Goal: Task Accomplishment & Management: Use online tool/utility

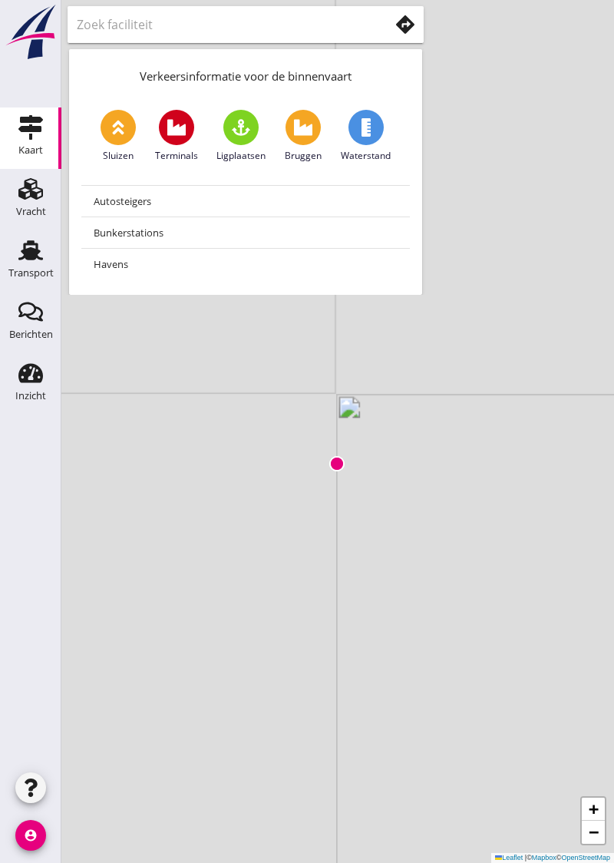
click at [41, 185] on icon "Vracht" at bounding box center [30, 189] width 25 height 25
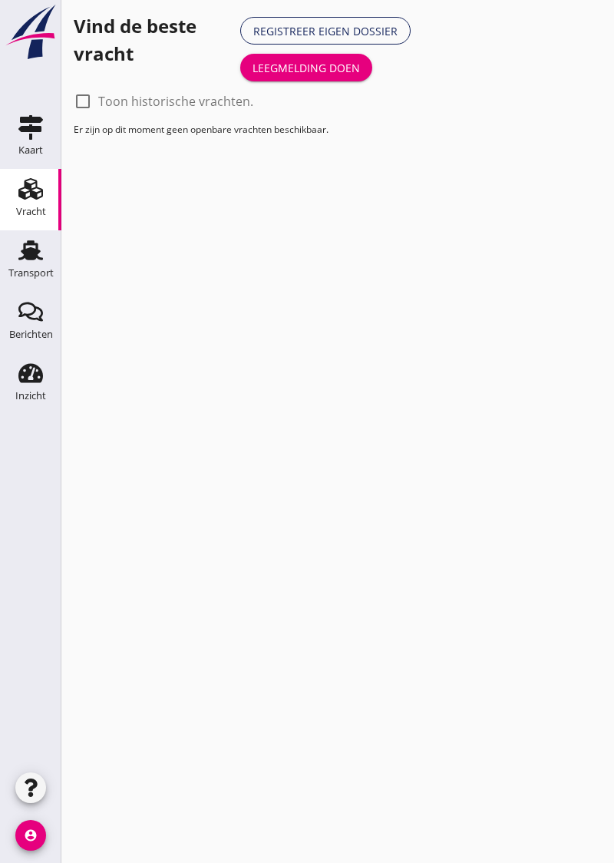
click at [37, 255] on use at bounding box center [30, 250] width 25 height 20
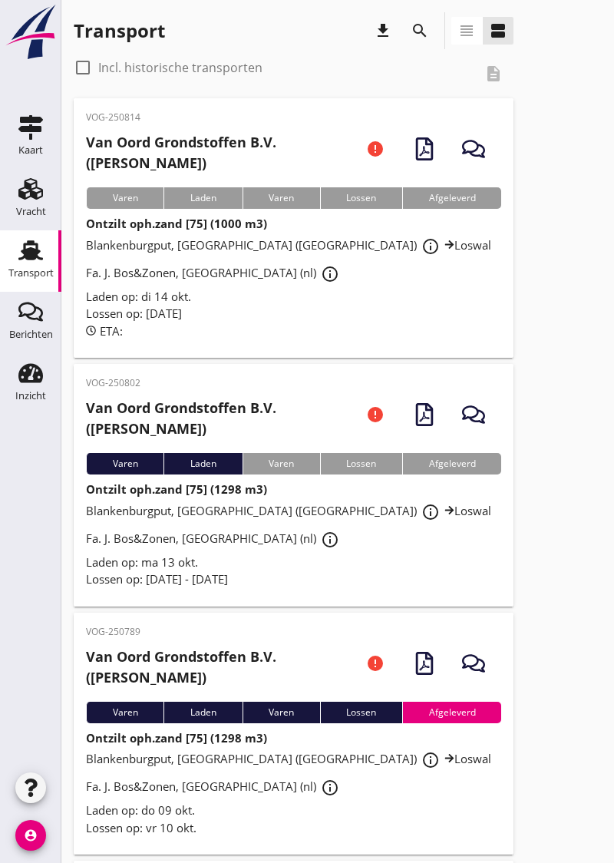
click at [353, 544] on div "Blankenburgput, [GEOGRAPHIC_DATA] ([GEOGRAPHIC_DATA]) info_outline Loswal Fa. J…" at bounding box center [293, 525] width 415 height 55
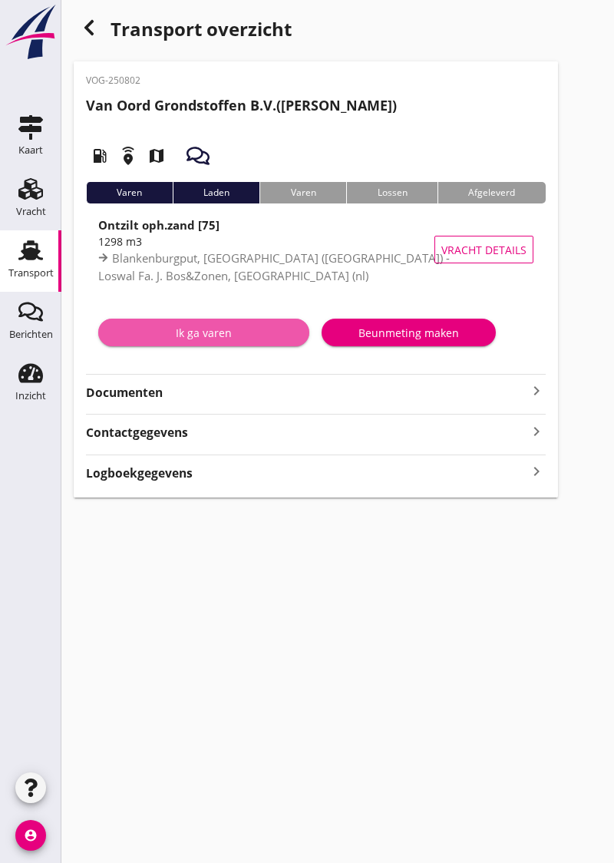
click at [217, 331] on div "Ik ga varen" at bounding box center [204, 333] width 187 height 16
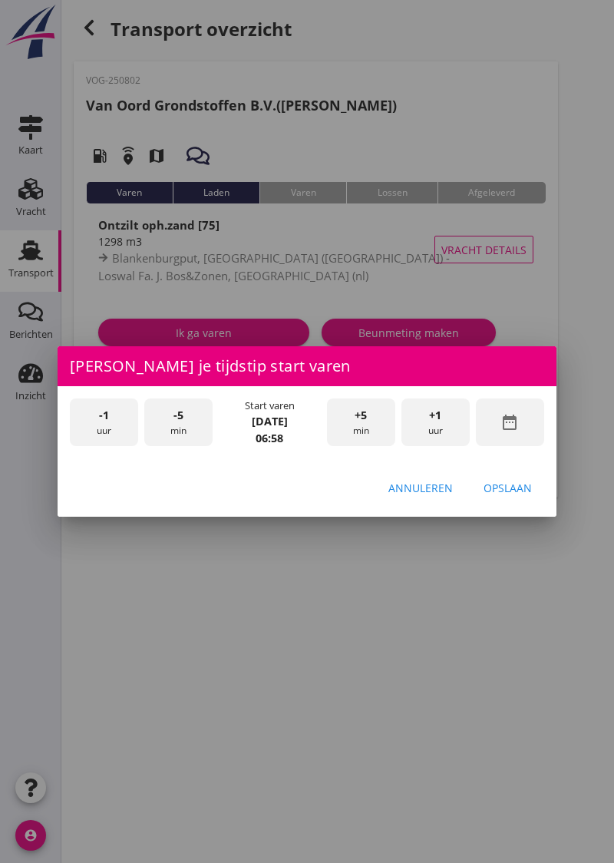
click at [275, 425] on strong "[DATE]" at bounding box center [270, 421] width 36 height 15
click at [261, 422] on strong "[DATE]" at bounding box center [270, 421] width 36 height 15
click at [528, 432] on div "date_range" at bounding box center [510, 423] width 68 height 48
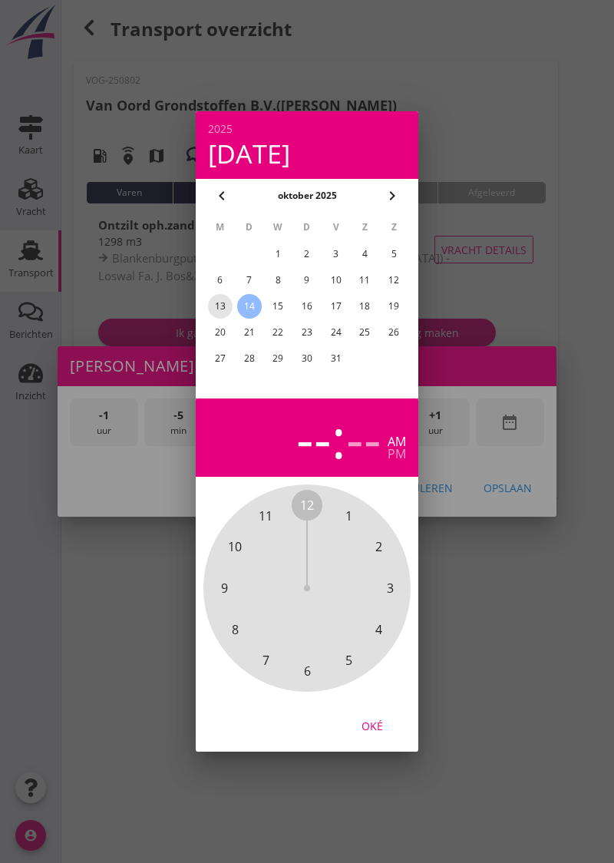
click at [219, 308] on div "13" at bounding box center [220, 306] width 25 height 25
click at [369, 442] on div "--" at bounding box center [363, 438] width 35 height 54
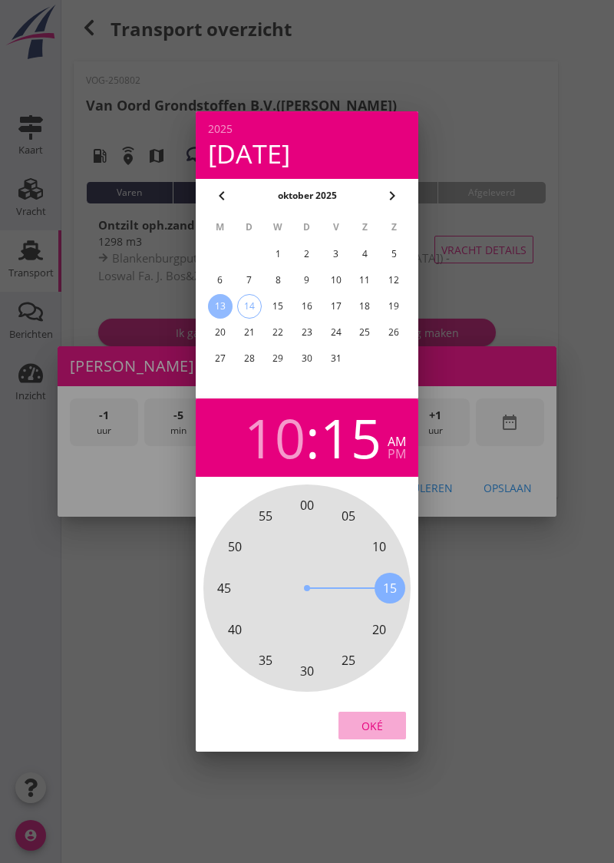
click at [376, 720] on div "Oké" at bounding box center [372, 726] width 43 height 16
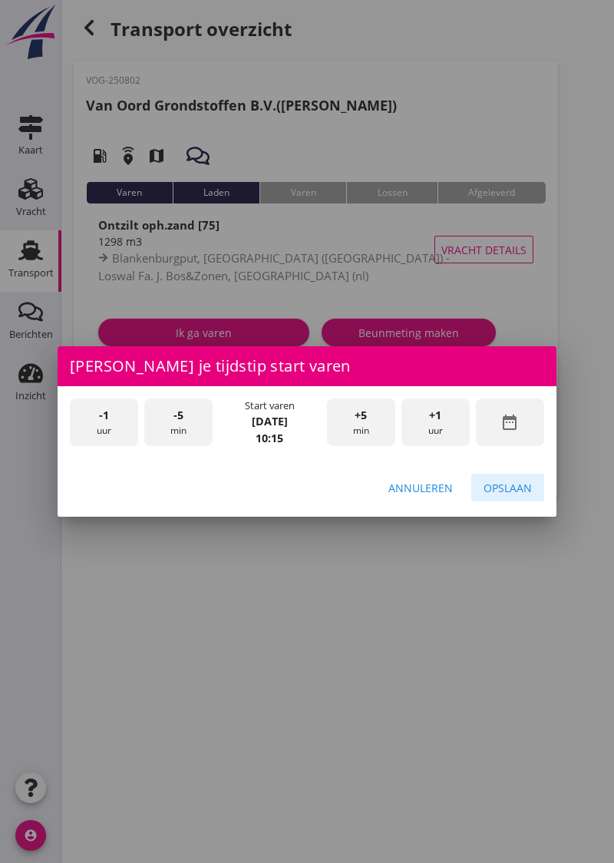
click at [521, 486] on div "Opslaan" at bounding box center [508, 488] width 48 height 16
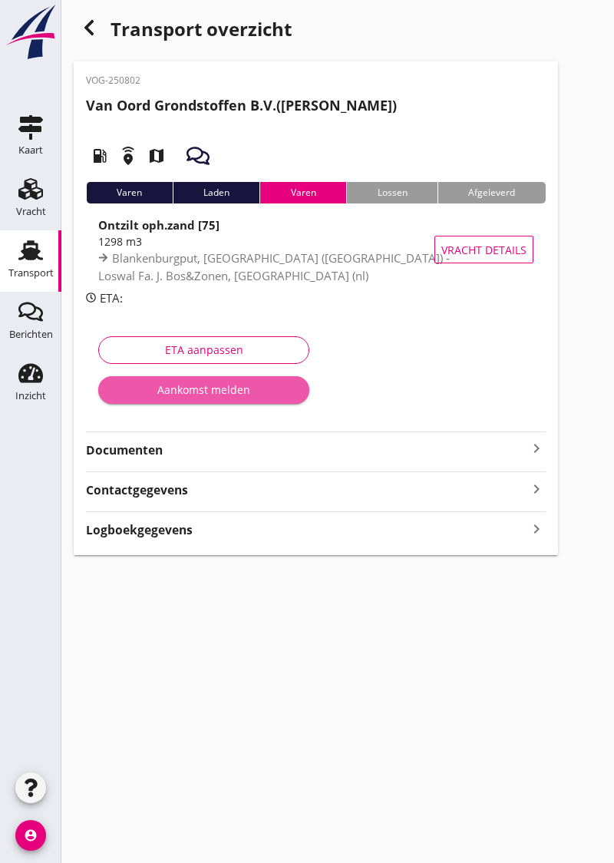
click at [235, 387] on div "Aankomst melden" at bounding box center [204, 390] width 187 height 16
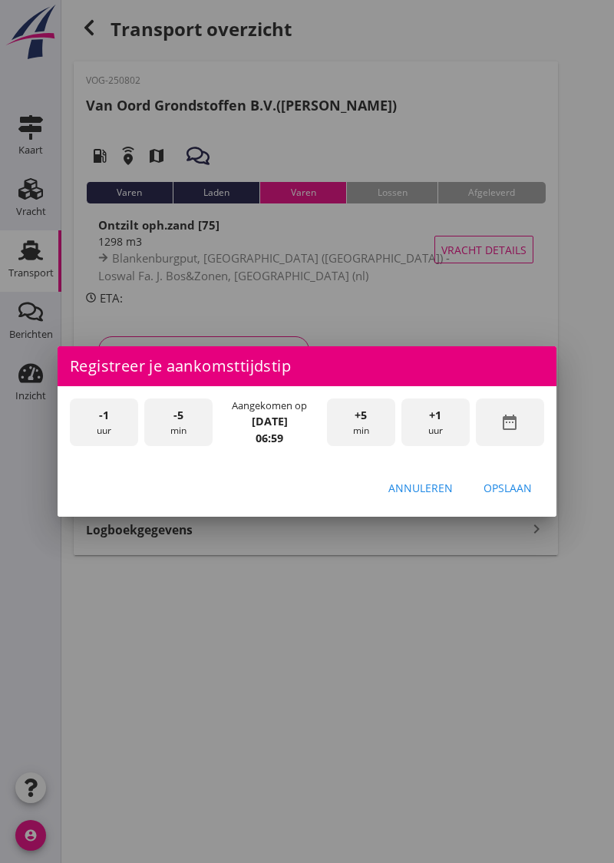
click at [278, 417] on strong "[DATE]" at bounding box center [270, 421] width 36 height 15
click at [527, 425] on div "date_range" at bounding box center [510, 423] width 68 height 48
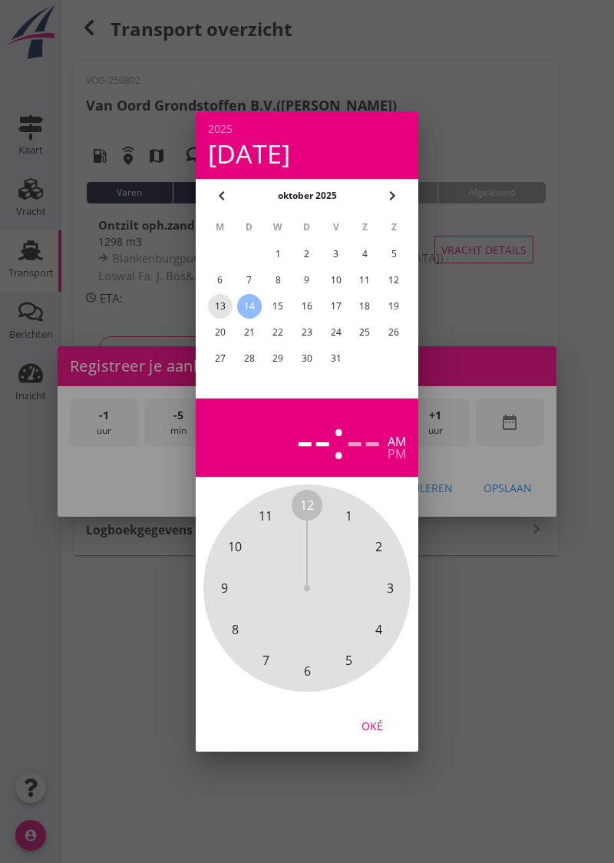
click at [220, 309] on div "13" at bounding box center [220, 306] width 25 height 25
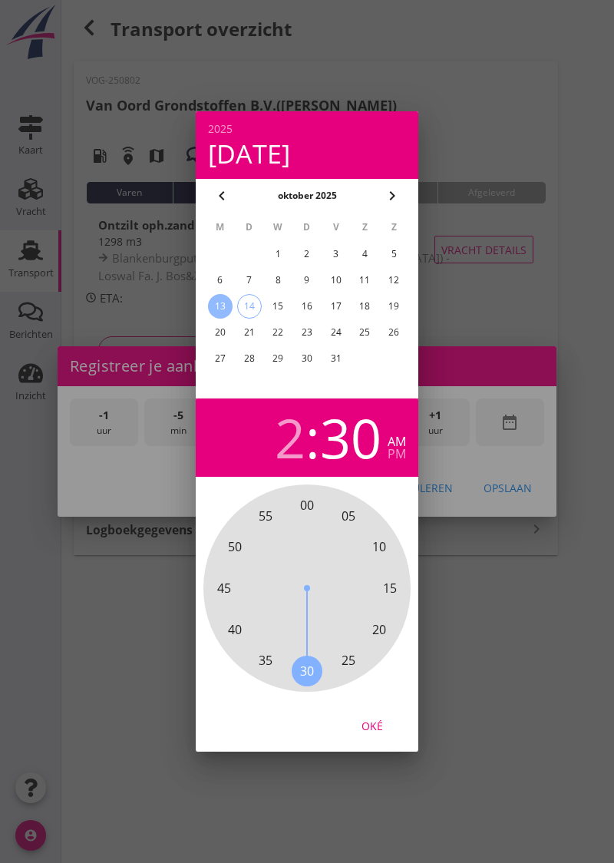
click at [399, 448] on div "pm" at bounding box center [397, 454] width 18 height 12
click at [378, 733] on div "Oké" at bounding box center [372, 726] width 43 height 16
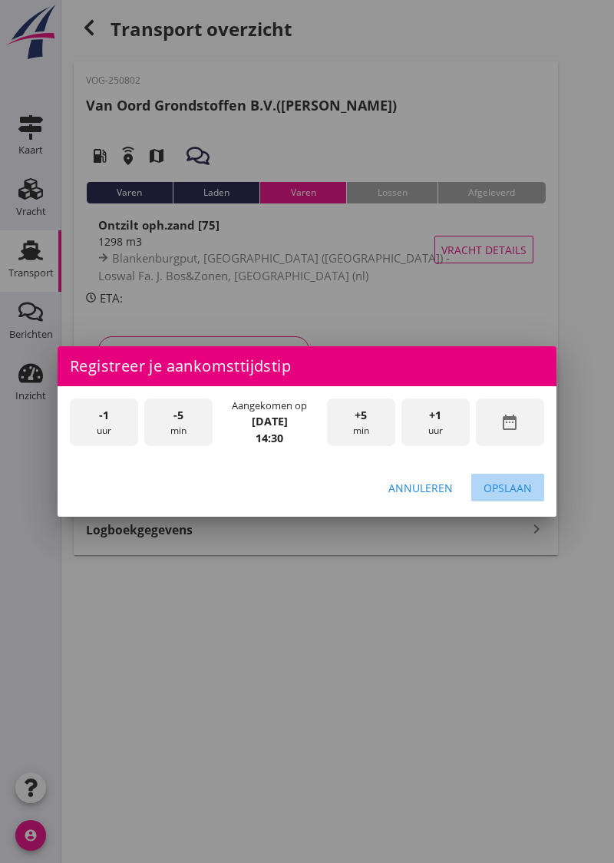
click at [519, 486] on div "Opslaan" at bounding box center [508, 488] width 48 height 16
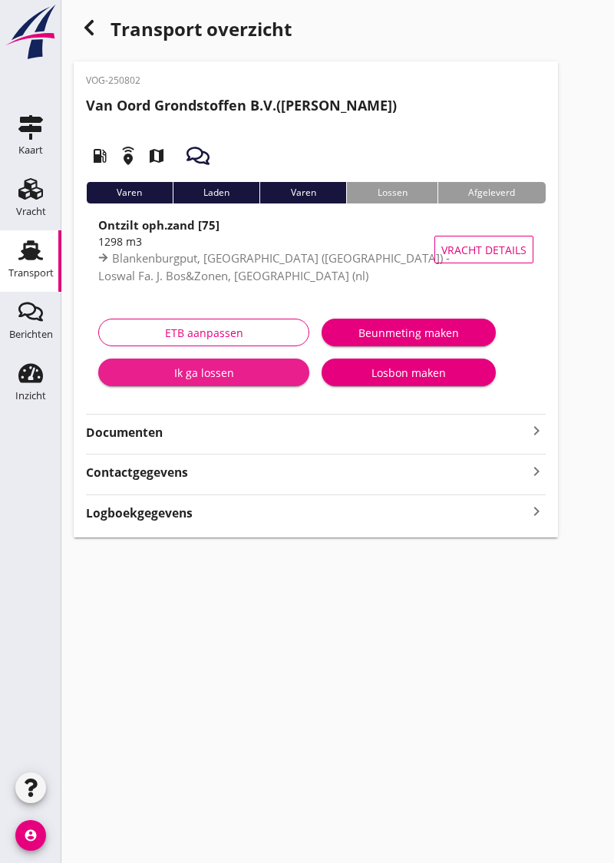
click at [226, 375] on div "Ik ga lossen" at bounding box center [204, 373] width 187 height 16
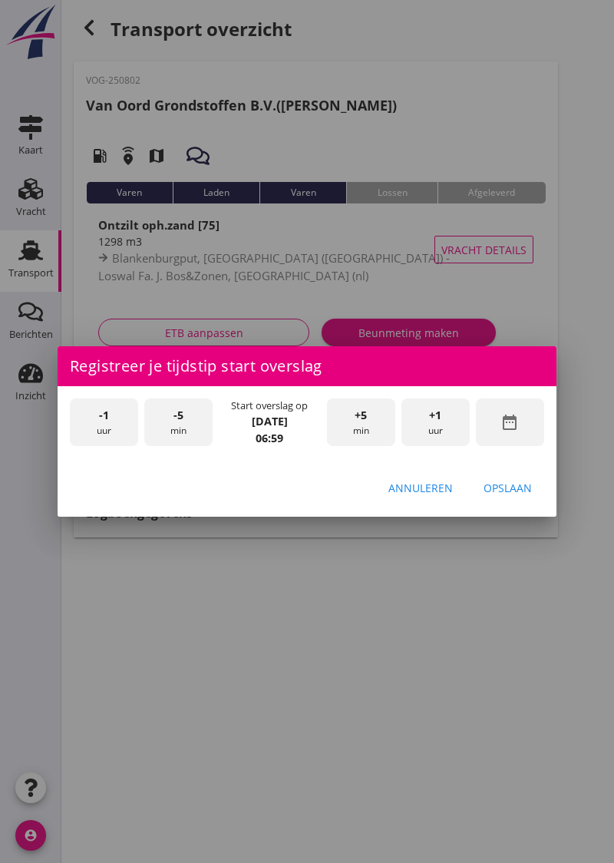
click at [286, 429] on strong "[DATE]" at bounding box center [270, 421] width 36 height 15
click at [508, 425] on icon "date_range" at bounding box center [510, 422] width 18 height 18
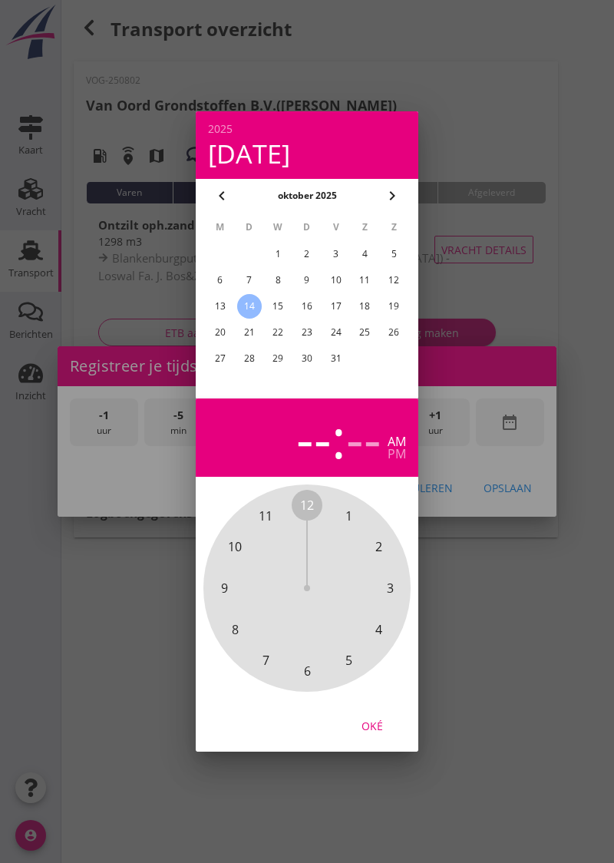
click at [501, 610] on div at bounding box center [307, 431] width 614 height 863
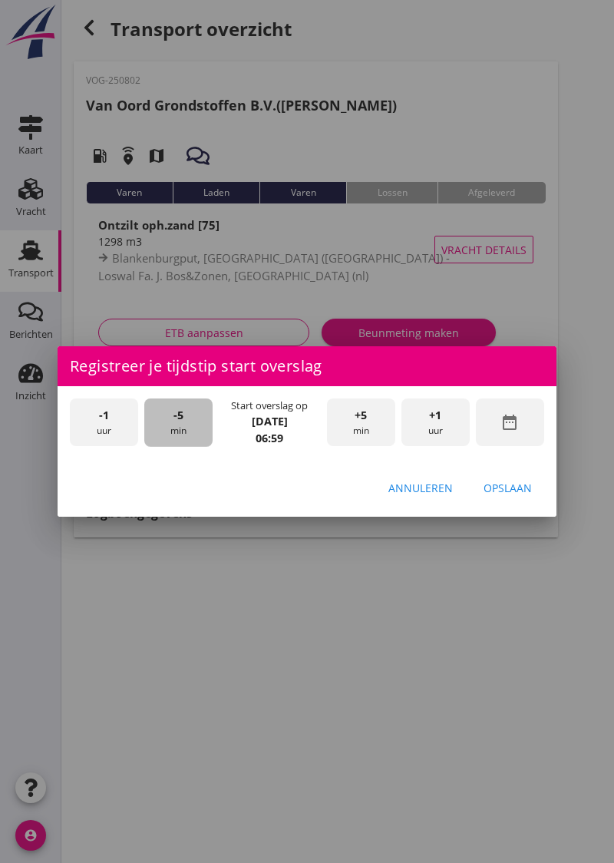
click at [177, 429] on div "-5 min" at bounding box center [178, 423] width 68 height 48
click at [168, 432] on div "-5 min" at bounding box center [178, 423] width 68 height 48
click at [175, 429] on div "-5 min" at bounding box center [178, 423] width 68 height 48
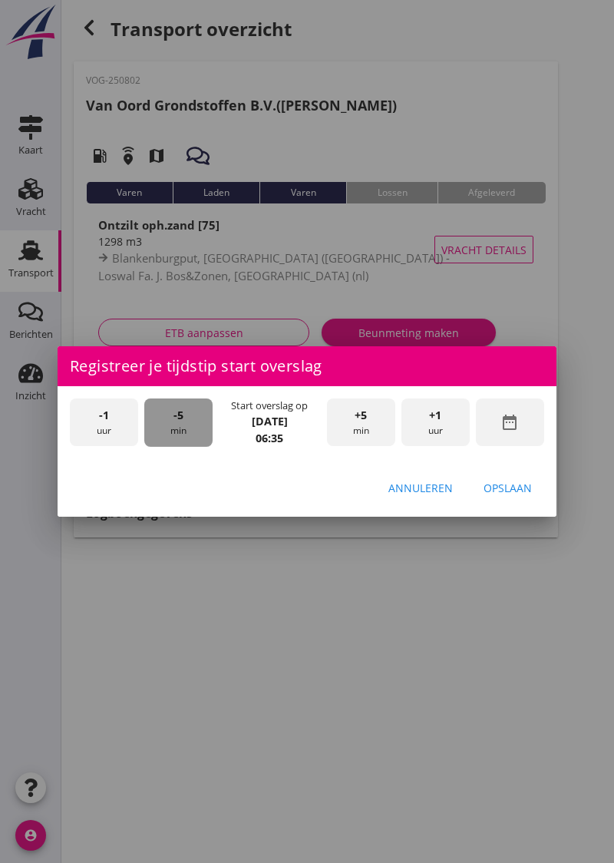
click at [175, 429] on div "-5 min" at bounding box center [178, 423] width 68 height 48
click at [364, 425] on div "+5 min" at bounding box center [361, 423] width 68 height 48
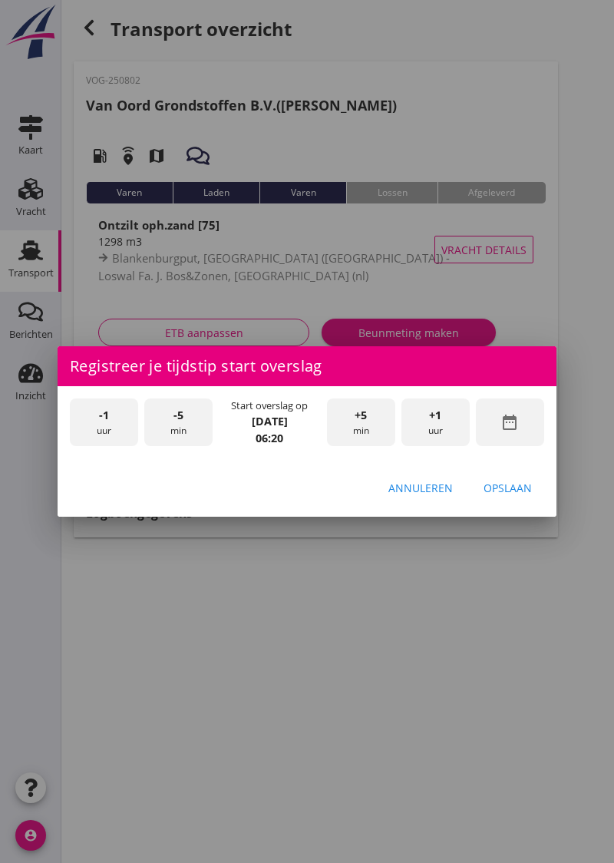
click at [371, 433] on div "+5 min" at bounding box center [361, 423] width 68 height 48
click at [370, 433] on div "+5 min" at bounding box center [361, 423] width 68 height 48
click at [508, 483] on div "Opslaan" at bounding box center [508, 488] width 48 height 16
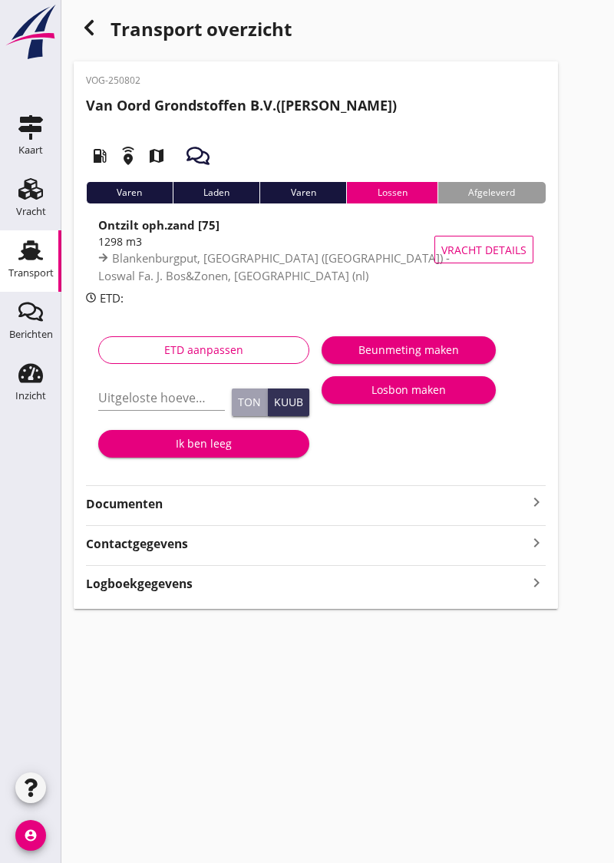
click at [128, 410] on div "Uitgeloste hoeveelheid *" at bounding box center [161, 398] width 127 height 25
type input "1297"
click at [295, 404] on div "Kuub" at bounding box center [288, 402] width 29 height 11
click at [198, 439] on div "Ik ben leeg" at bounding box center [204, 443] width 187 height 16
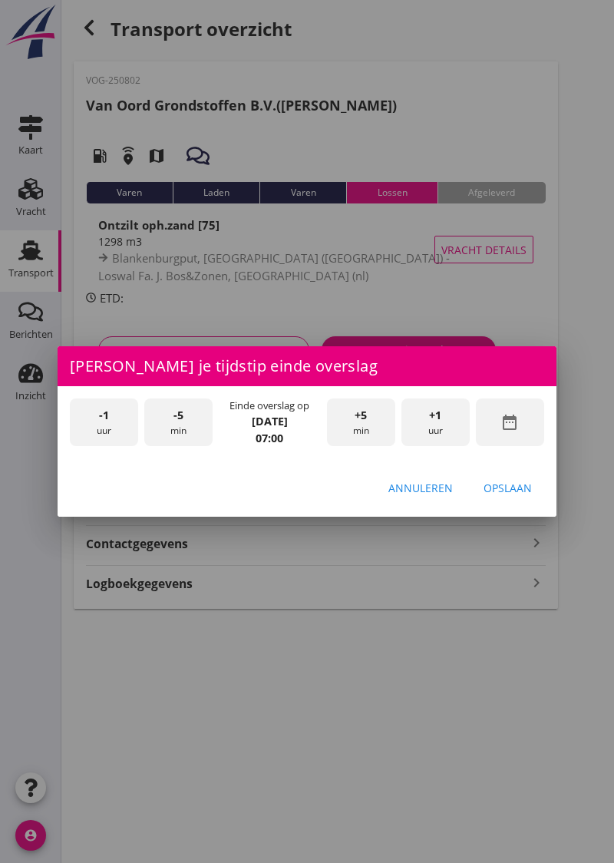
click at [439, 424] on div "+1 uur" at bounding box center [436, 423] width 68 height 48
click at [370, 432] on div "+5 min" at bounding box center [361, 423] width 68 height 48
click at [510, 484] on div "Opslaan" at bounding box center [508, 488] width 48 height 16
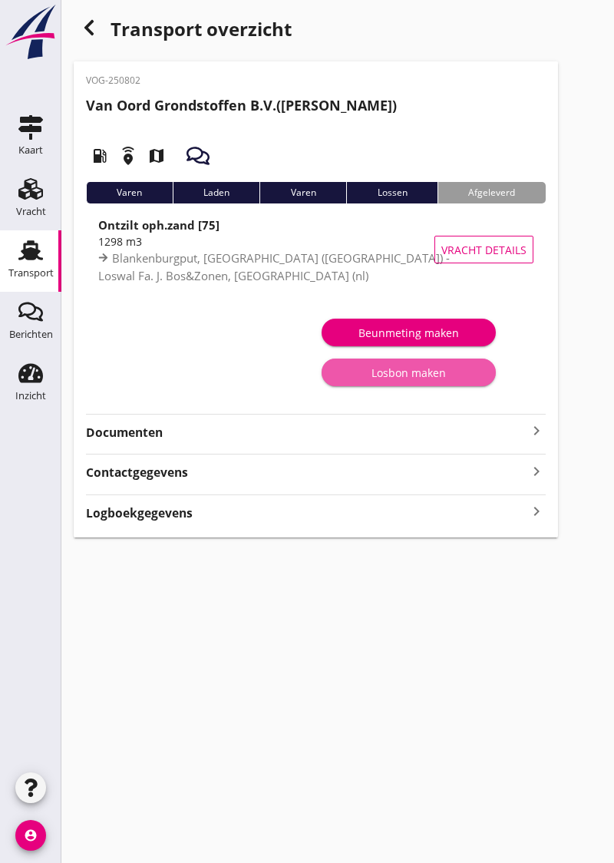
click at [410, 372] on div "Losbon maken" at bounding box center [409, 373] width 150 height 16
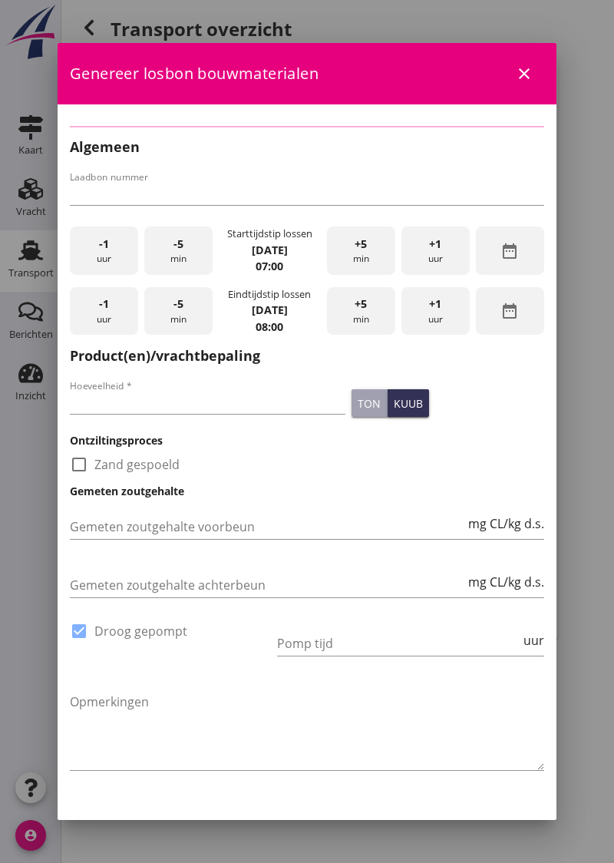
type input "VOG-0370"
type input "1297"
checkbox input "true"
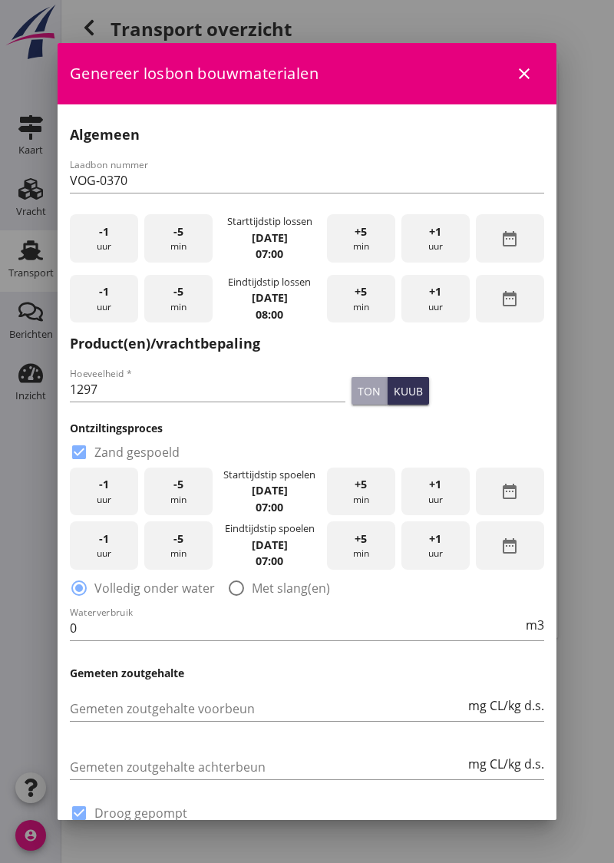
click at [171, 245] on div "-5 min" at bounding box center [178, 238] width 68 height 48
click at [165, 250] on div "-5 min" at bounding box center [178, 238] width 68 height 48
click at [178, 246] on div "-5 min" at bounding box center [178, 238] width 68 height 48
click at [177, 246] on div "-5 min" at bounding box center [178, 238] width 68 height 48
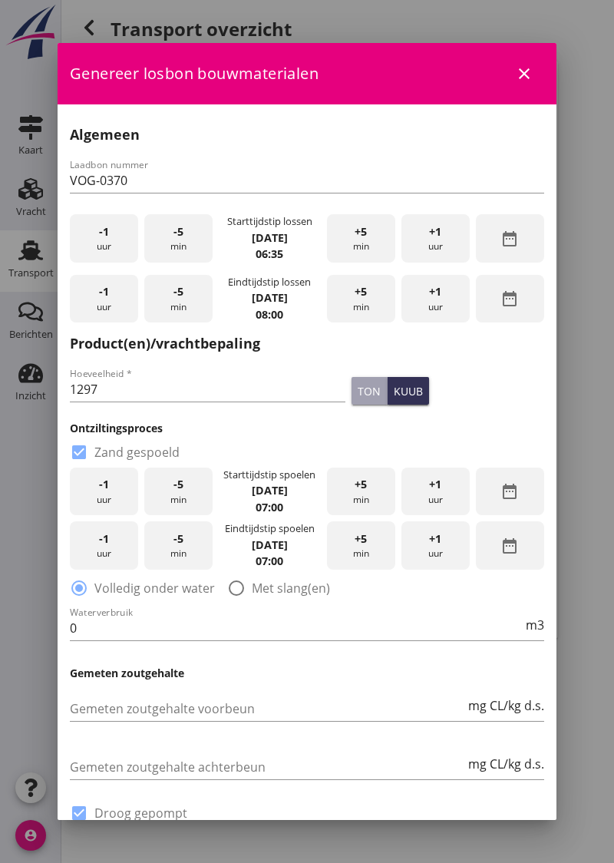
click at [172, 247] on div "-5 min" at bounding box center [178, 238] width 68 height 48
click at [371, 303] on div "+5 min" at bounding box center [361, 299] width 68 height 48
click at [364, 306] on div "+5 min" at bounding box center [361, 299] width 68 height 48
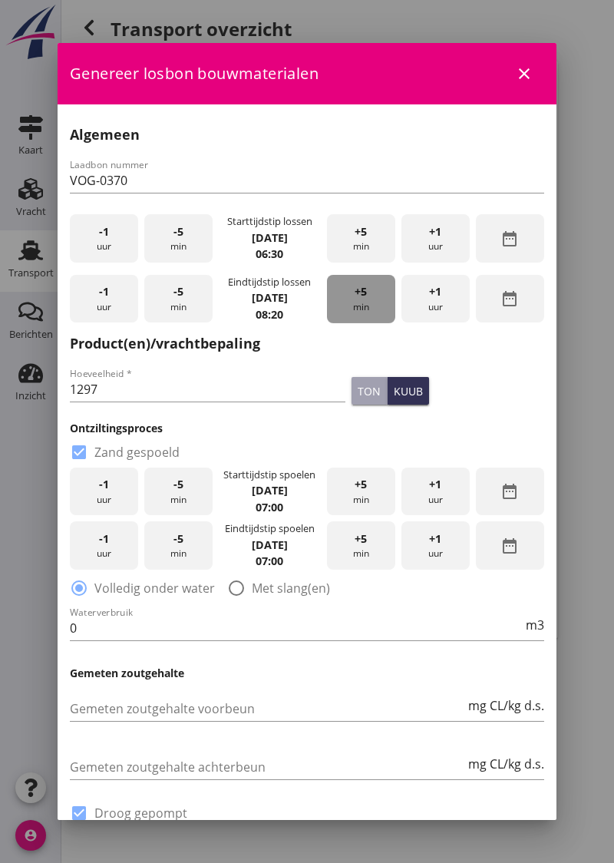
click at [364, 306] on div "+5 min" at bounding box center [361, 299] width 68 height 48
click at [371, 300] on div "+5 min" at bounding box center [361, 299] width 68 height 48
click at [370, 300] on div "+5 min" at bounding box center [361, 299] width 68 height 48
click at [367, 306] on div "+5 min" at bounding box center [361, 299] width 68 height 48
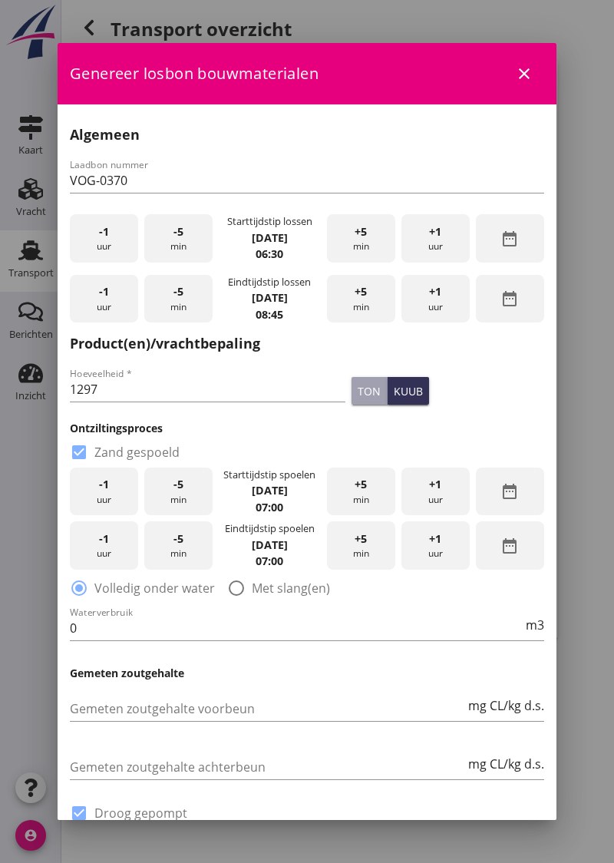
click at [367, 306] on div "+5 min" at bounding box center [361, 299] width 68 height 48
click at [372, 305] on div "+5 min" at bounding box center [361, 299] width 68 height 48
click at [372, 306] on div "+5 min" at bounding box center [361, 299] width 68 height 48
click at [367, 304] on div "+5 min" at bounding box center [361, 299] width 68 height 48
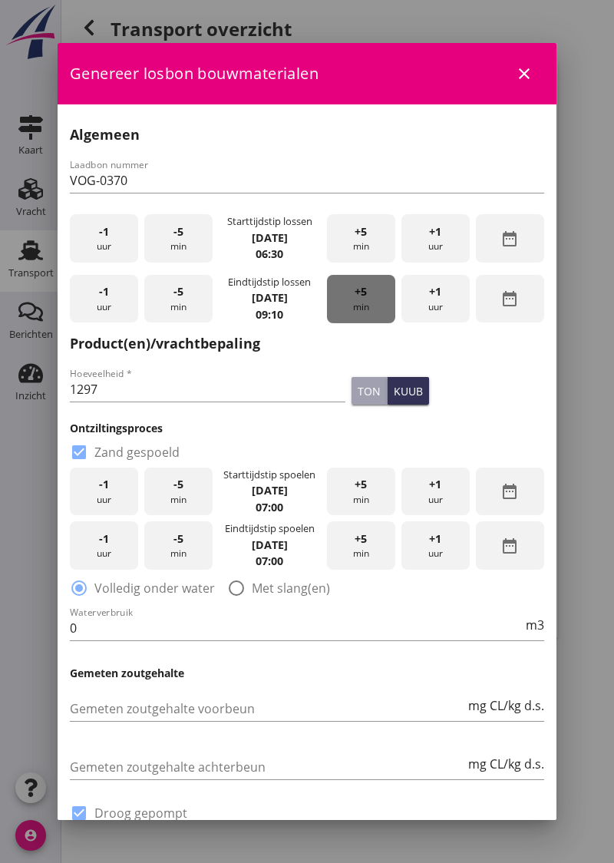
click at [367, 304] on div "+5 min" at bounding box center [361, 299] width 68 height 48
click at [276, 489] on strong "[DATE]" at bounding box center [270, 490] width 36 height 15
click at [513, 491] on icon "date_range" at bounding box center [510, 491] width 18 height 18
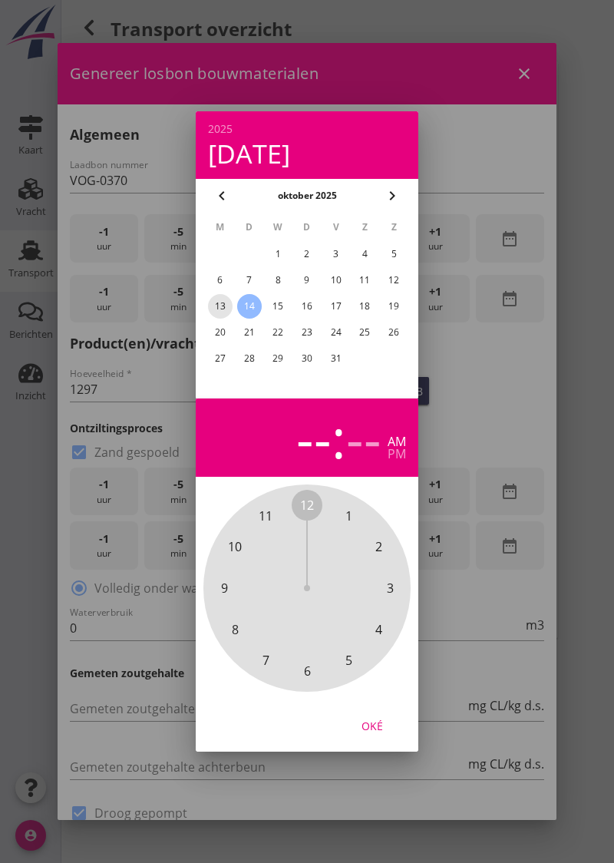
click at [221, 304] on div "13" at bounding box center [220, 306] width 25 height 25
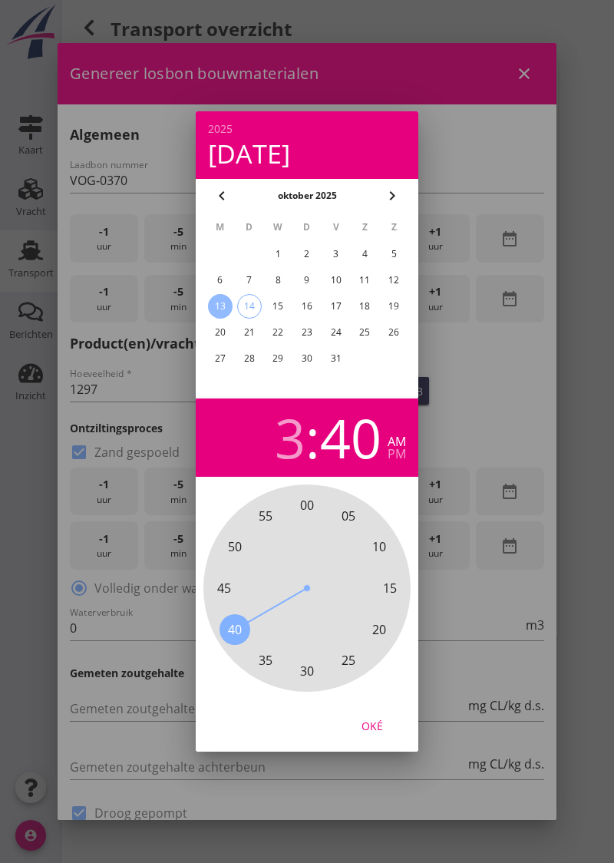
click at [401, 456] on div "pm" at bounding box center [397, 454] width 18 height 12
click at [374, 725] on div "Oké" at bounding box center [372, 726] width 43 height 16
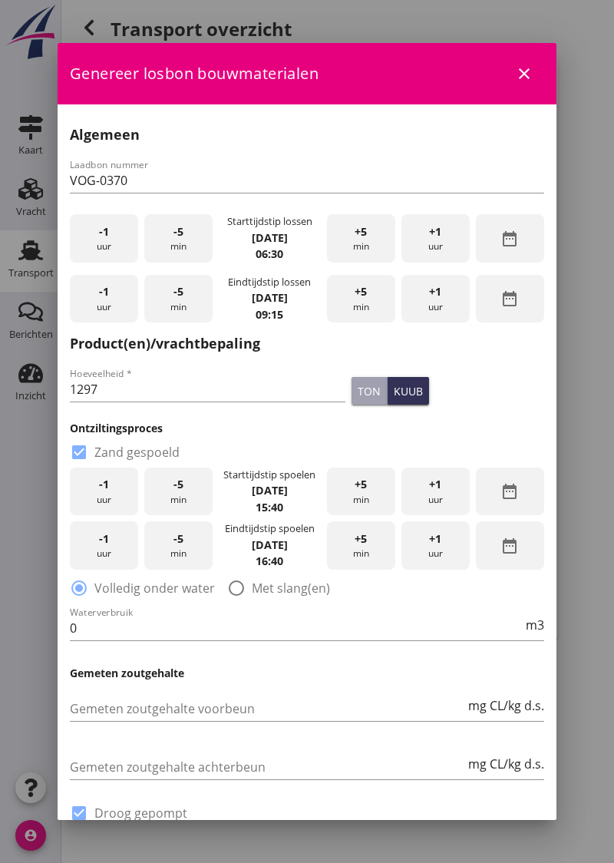
click at [285, 550] on strong "[DATE]" at bounding box center [270, 545] width 36 height 15
click at [511, 551] on icon "date_range" at bounding box center [510, 546] width 18 height 18
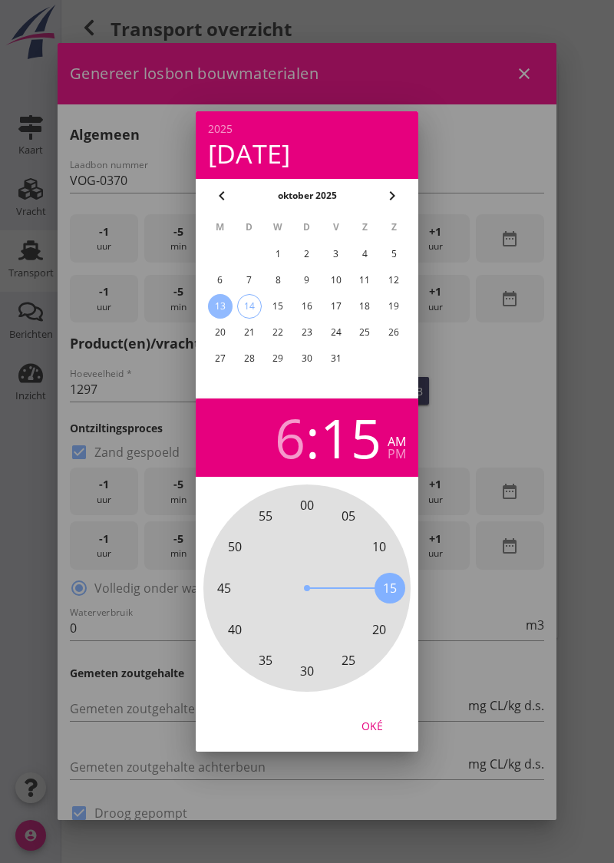
click at [402, 458] on div "pm" at bounding box center [397, 454] width 18 height 12
click at [379, 727] on div "Oké" at bounding box center [372, 726] width 43 height 16
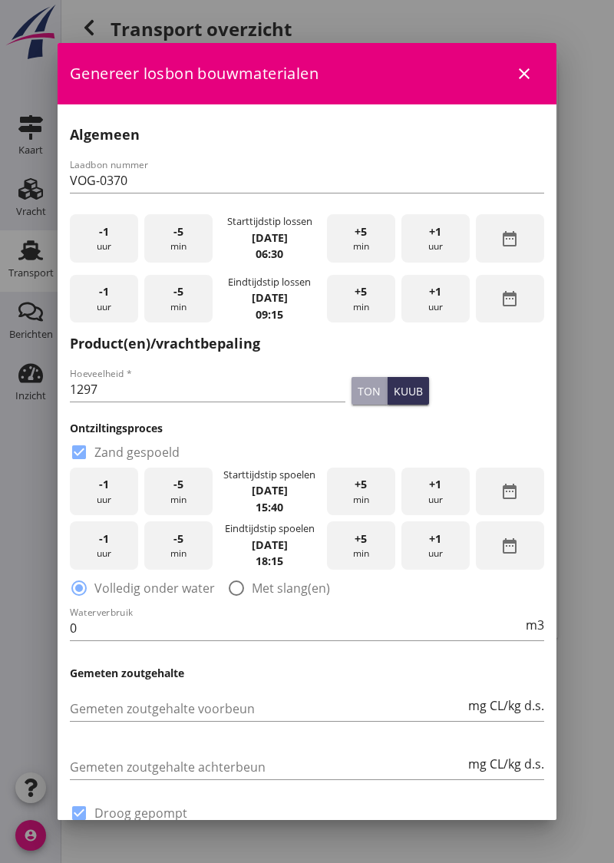
click at [232, 587] on div at bounding box center [236, 588] width 26 height 26
radio input "false"
radio input "true"
click at [122, 640] on div "Waterverbruik 0 m3" at bounding box center [307, 628] width 475 height 25
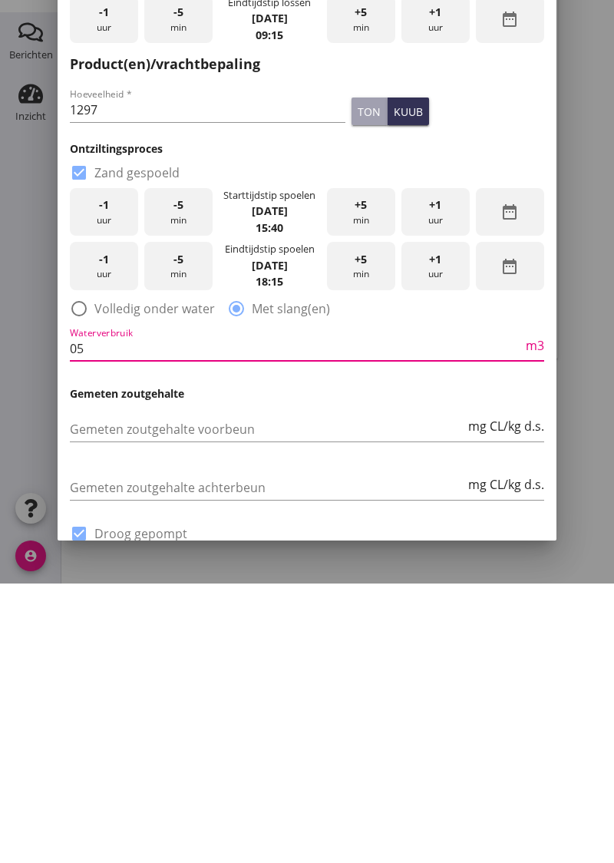
type input "0"
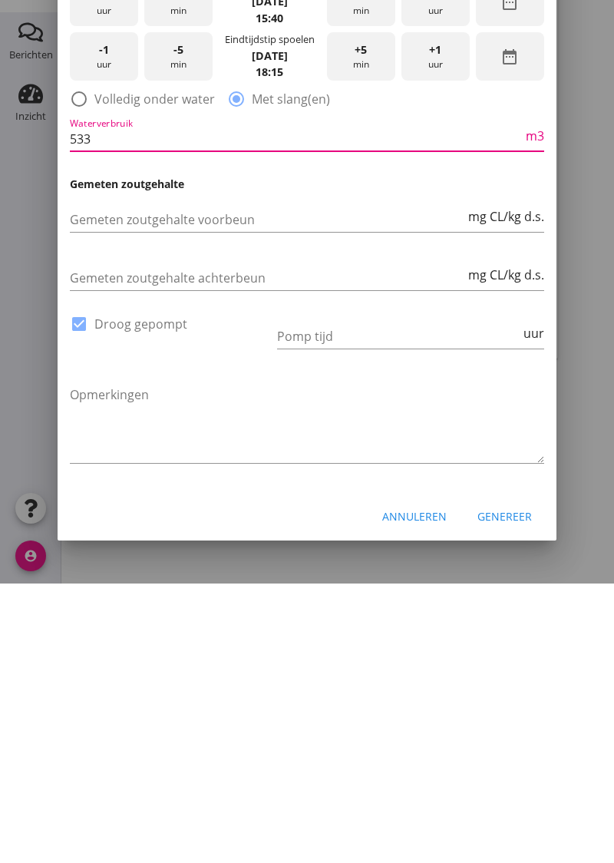
scroll to position [215, 0]
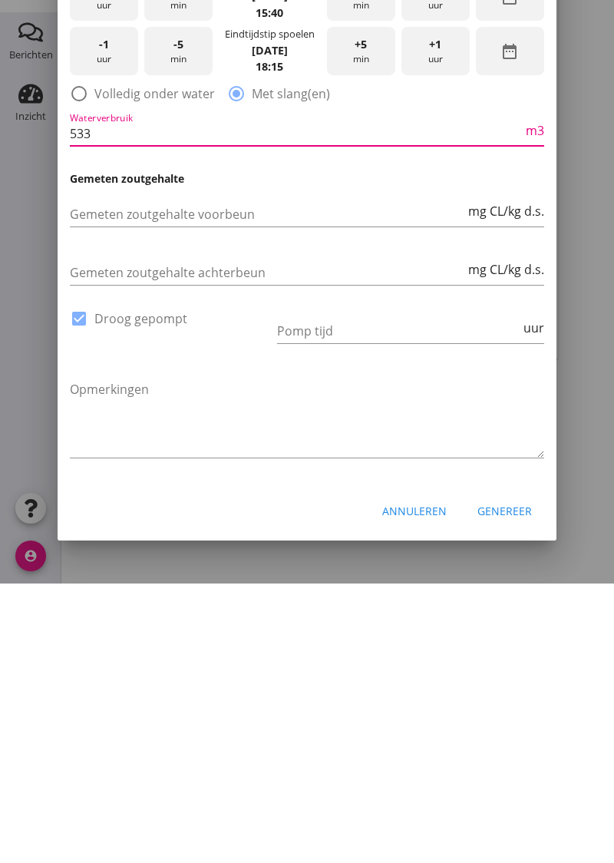
type input "533"
click at [339, 608] on input "Pomp tijd" at bounding box center [398, 610] width 243 height 25
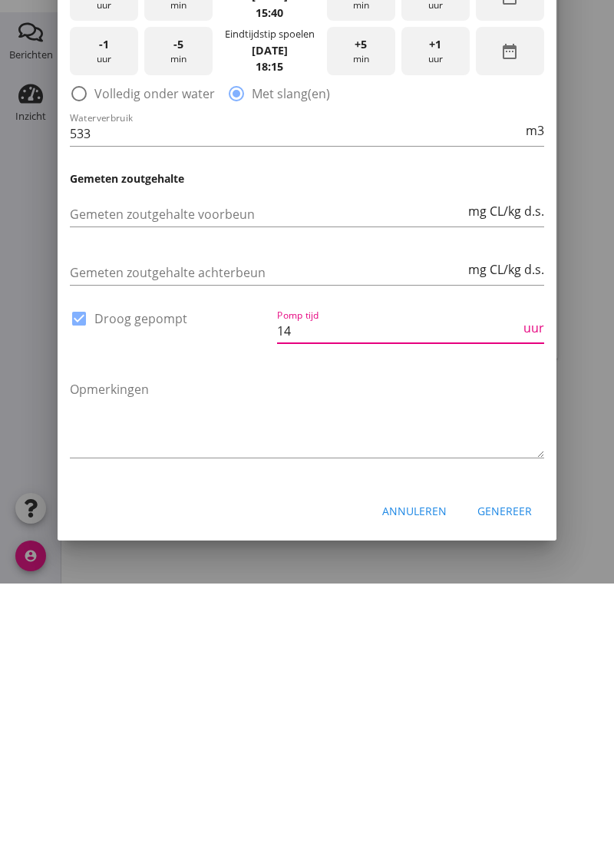
type input "14"
click at [500, 789] on div "Genereer" at bounding box center [505, 791] width 55 height 16
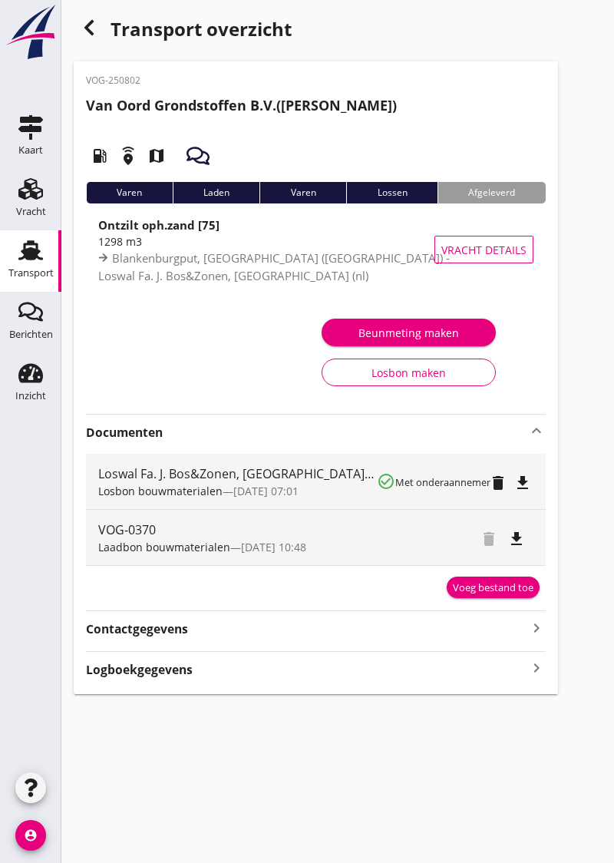
click at [301, 476] on div "Loswal Fa. J. Bos&Zonen, [GEOGRAPHIC_DATA] (nl)-VOG-0380" at bounding box center [237, 474] width 279 height 18
